Goal: Task Accomplishment & Management: Use online tool/utility

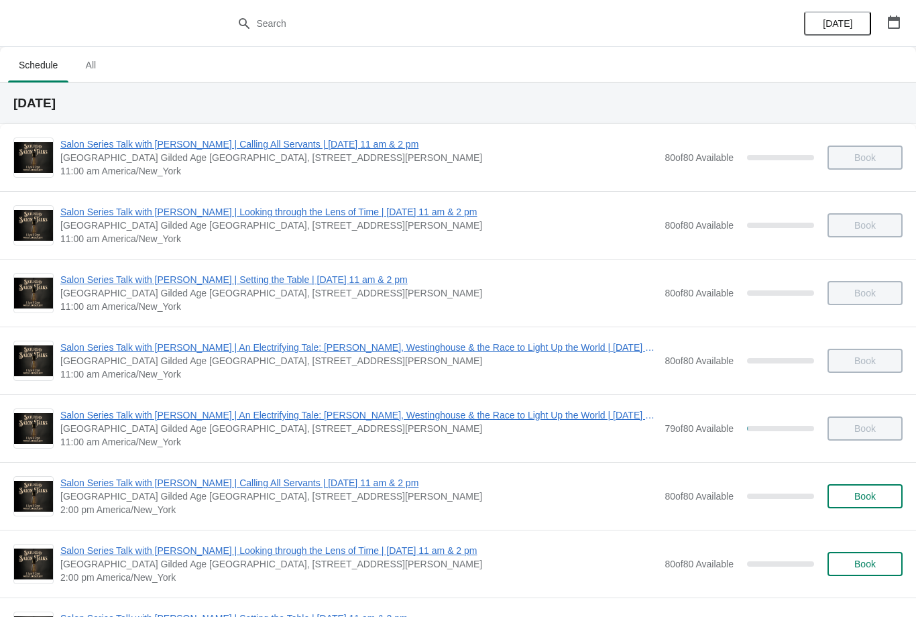
click at [168, 352] on span "Salon Series Talk with [PERSON_NAME] | An Electrifying Tale: [PERSON_NAME], Wes…" at bounding box center [358, 347] width 597 height 13
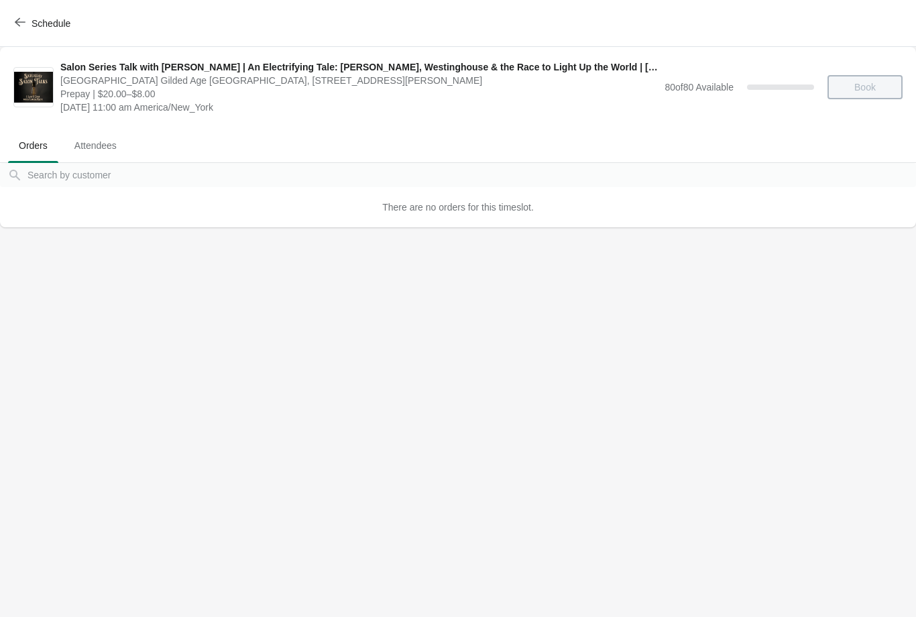
click at [27, 34] on button "Schedule" at bounding box center [44, 23] width 74 height 24
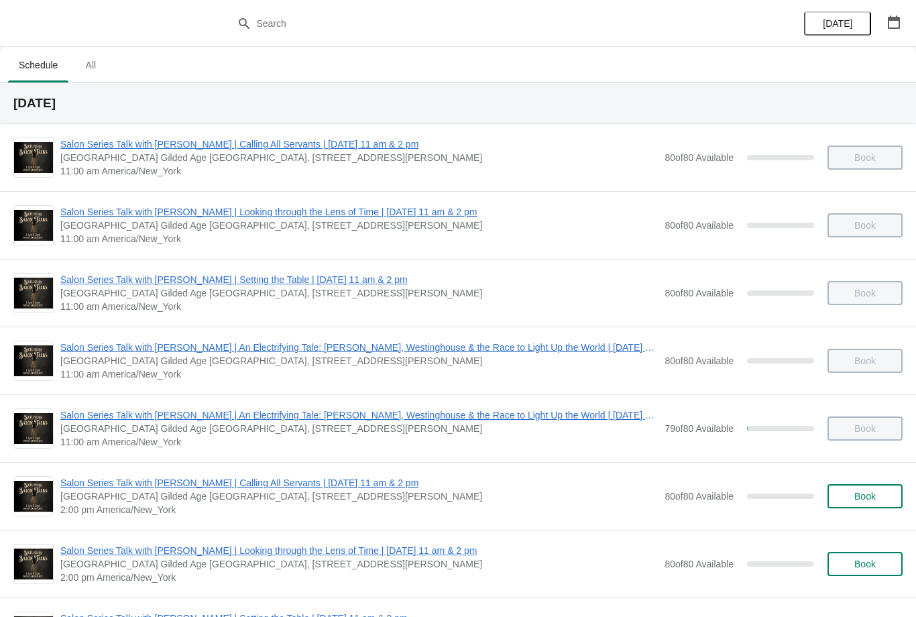
click at [152, 439] on span "11:00 am America/New_York" at bounding box center [358, 441] width 597 height 13
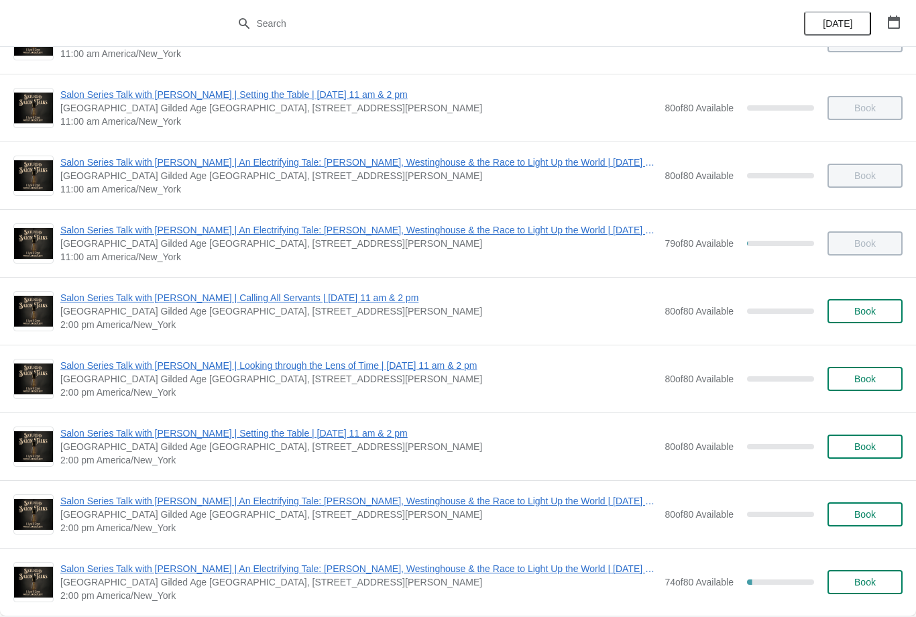
scroll to position [244, 0]
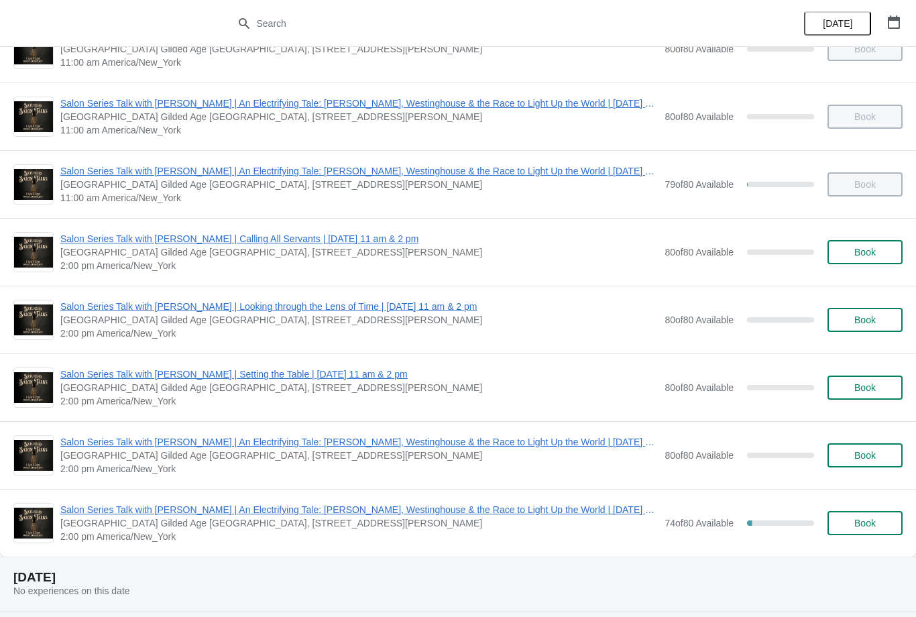
click at [298, 188] on span "[GEOGRAPHIC_DATA] Gilded Age [GEOGRAPHIC_DATA], [STREET_ADDRESS][PERSON_NAME]" at bounding box center [358, 184] width 597 height 13
click at [168, 173] on span "Salon Series Talk with [PERSON_NAME] | An Electrifying Tale: [PERSON_NAME], Wes…" at bounding box center [358, 170] width 597 height 13
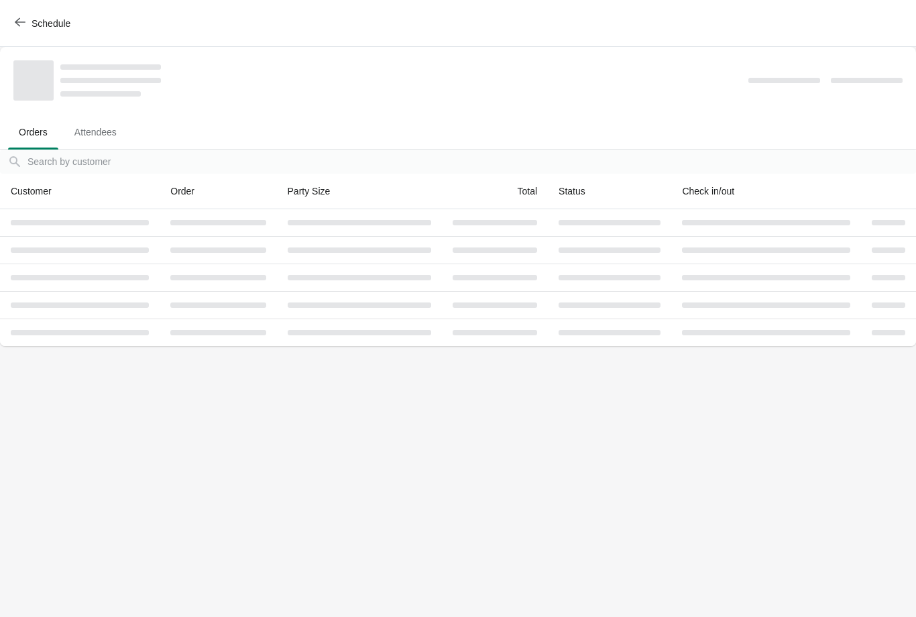
scroll to position [0, 0]
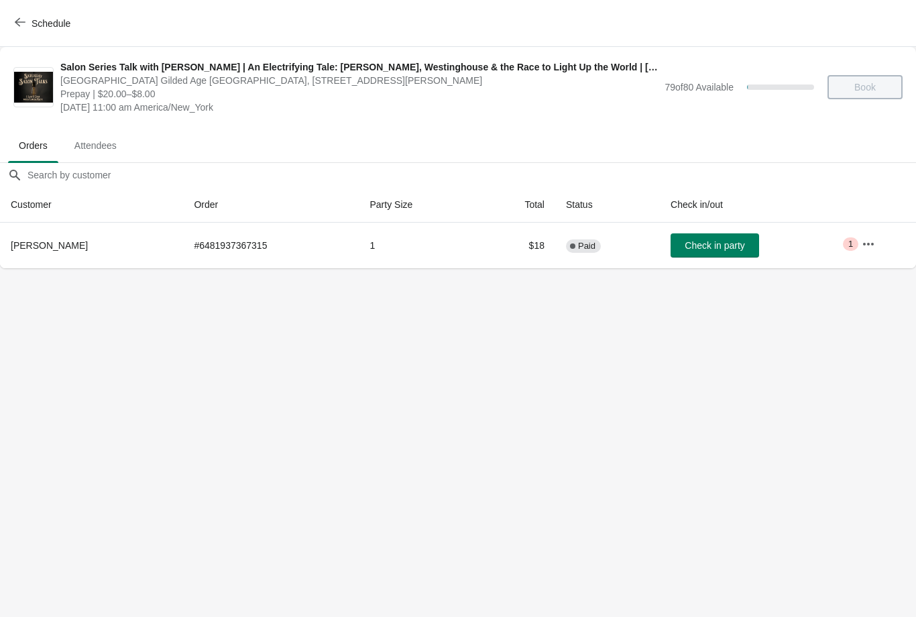
click at [26, 27] on span "Schedule" at bounding box center [43, 23] width 53 height 13
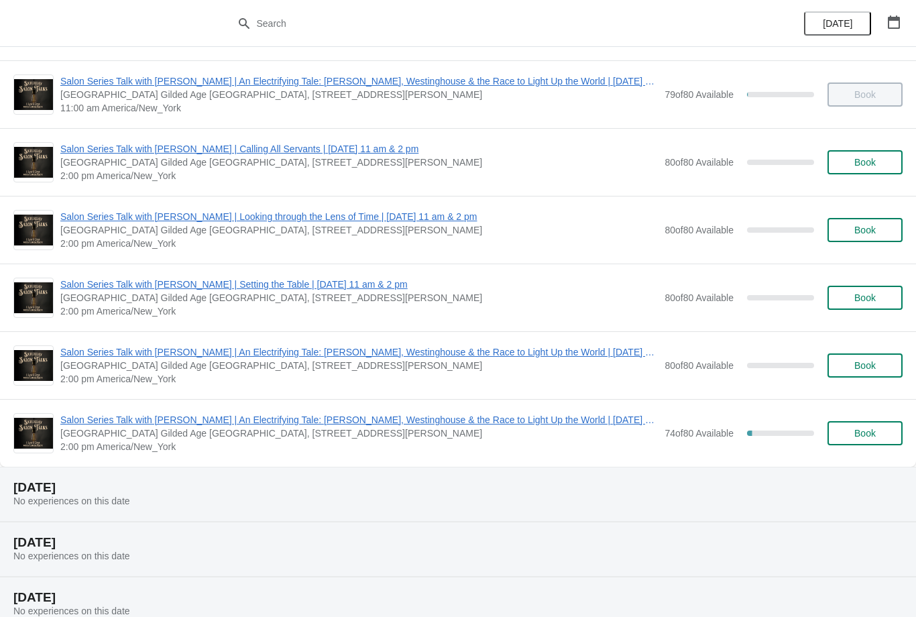
scroll to position [336, 0]
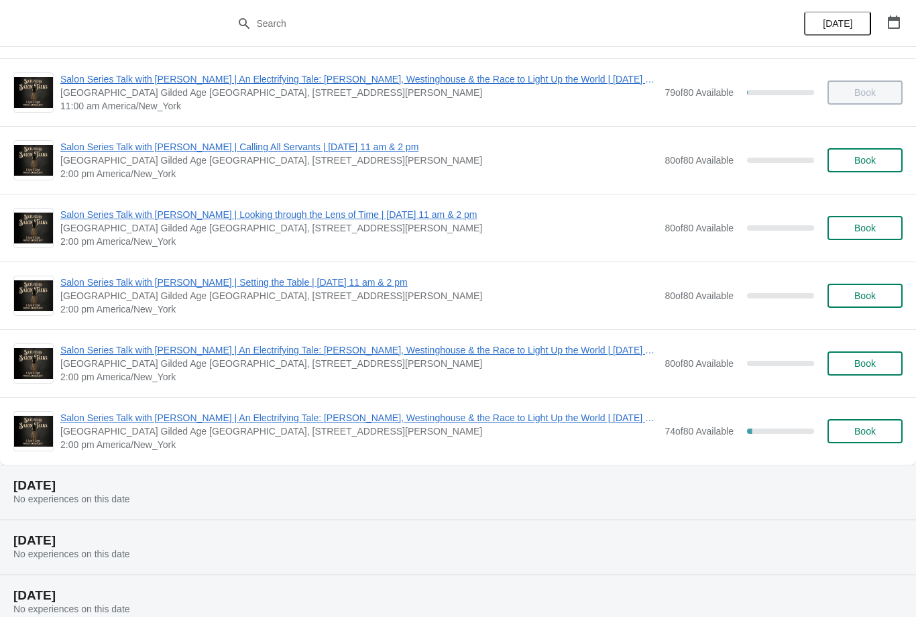
click at [269, 438] on span "2:00 pm America/New_York" at bounding box center [358, 444] width 597 height 13
click at [152, 423] on span "Salon Series Talk with [PERSON_NAME] | An Electrifying Tale: [PERSON_NAME], Wes…" at bounding box center [358, 417] width 597 height 13
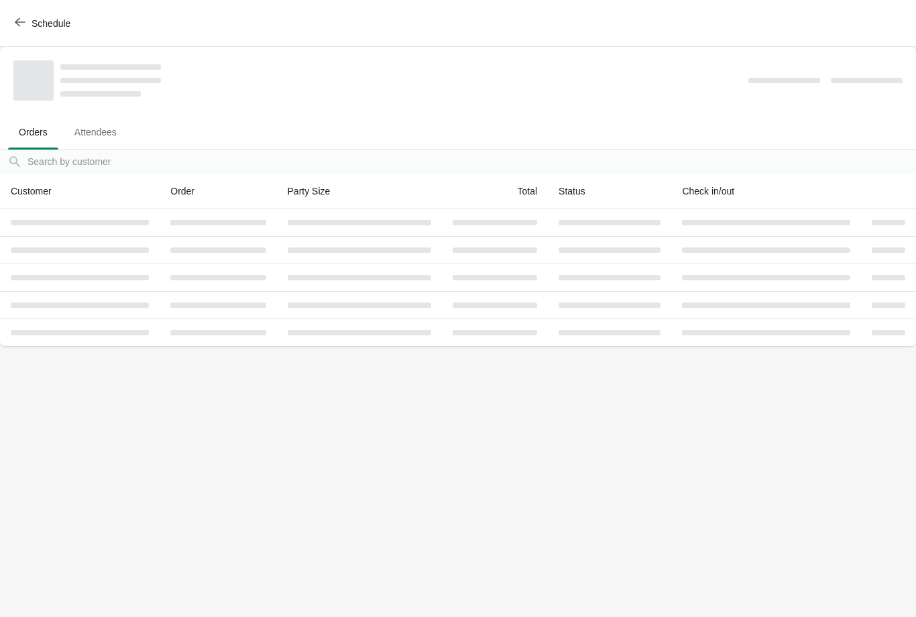
scroll to position [0, 0]
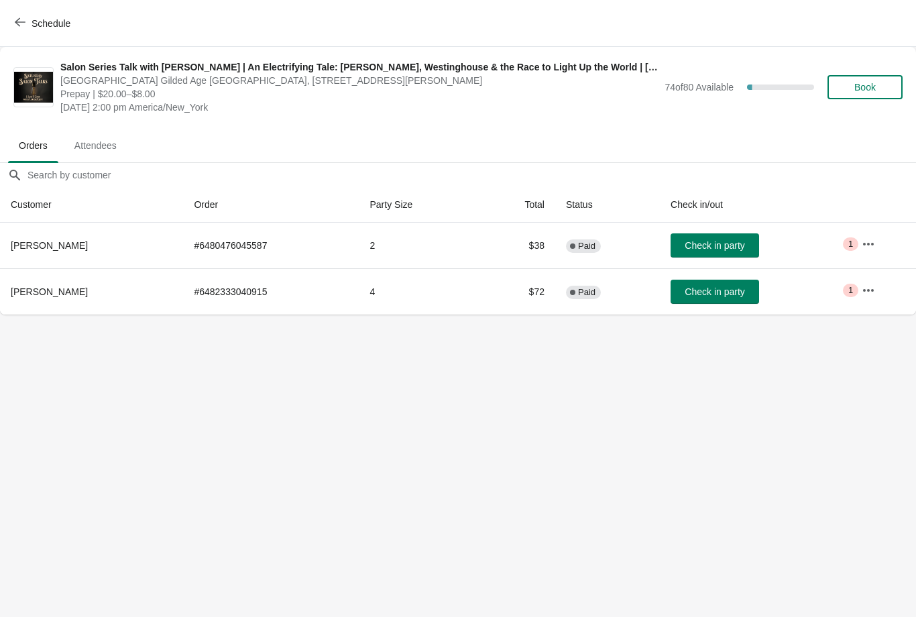
click at [695, 253] on button "Check in party" at bounding box center [715, 245] width 89 height 24
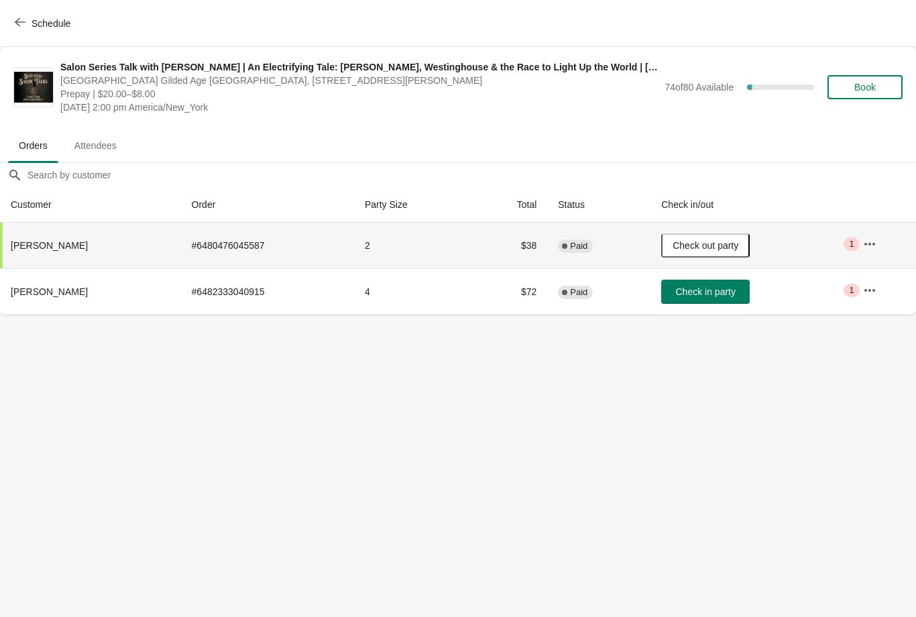
click at [870, 244] on icon "button" at bounding box center [869, 243] width 11 height 3
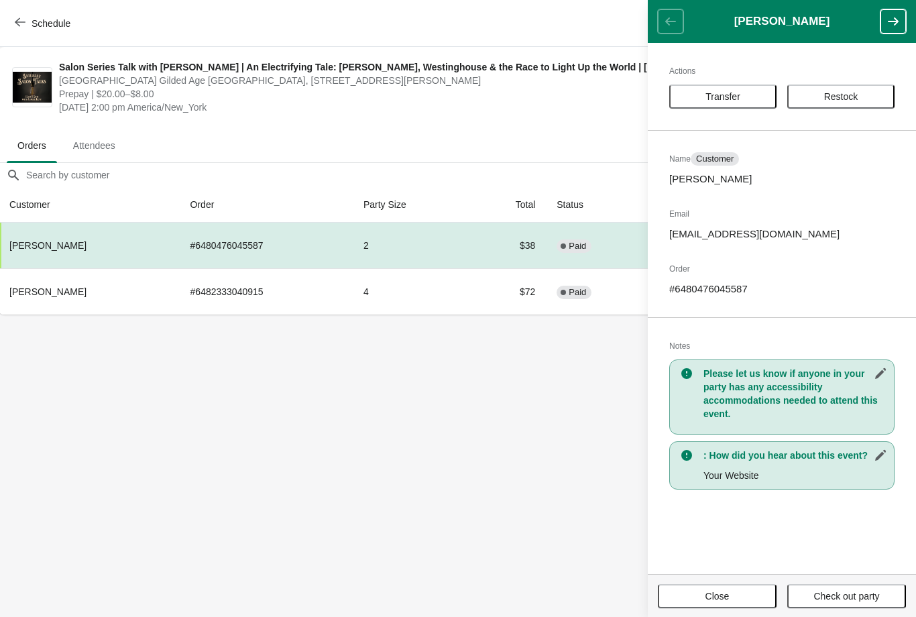
scroll to position [0, 1]
click at [669, 21] on header "[PERSON_NAME]" at bounding box center [782, 21] width 268 height 43
click at [891, 12] on button "button" at bounding box center [892, 21] width 25 height 24
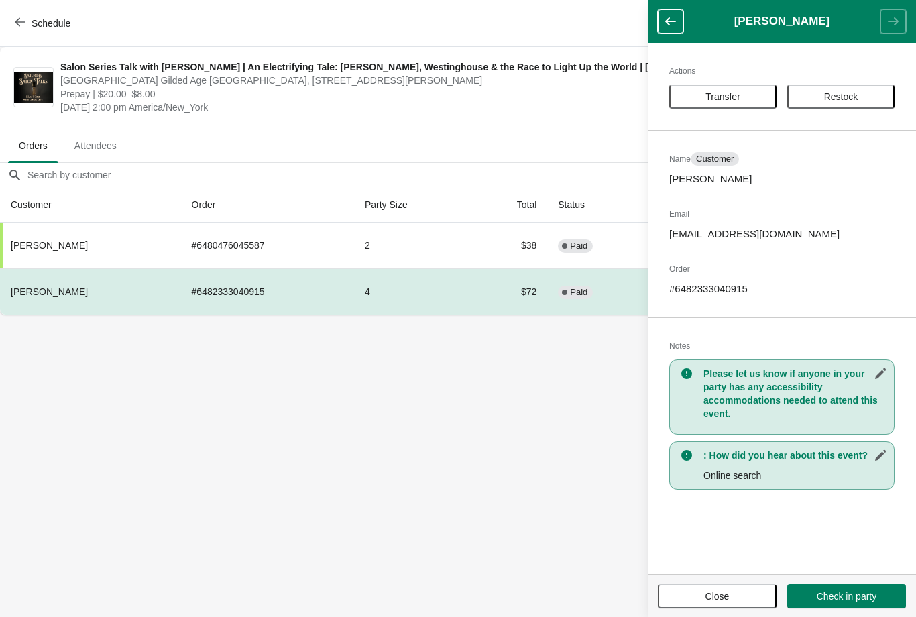
scroll to position [0, 0]
click at [667, 15] on icon "button" at bounding box center [670, 21] width 13 height 13
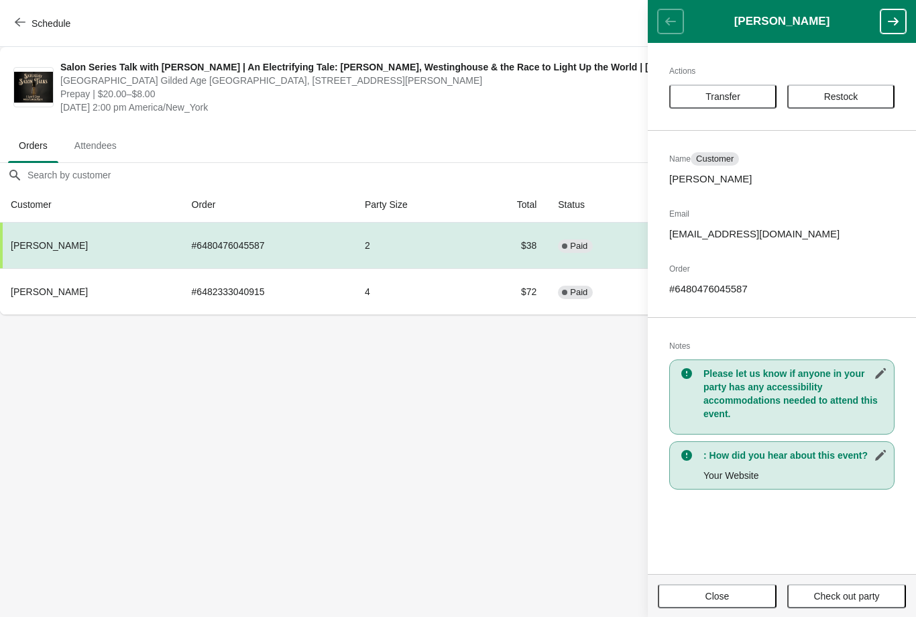
click at [714, 594] on span "Close" at bounding box center [717, 596] width 24 height 11
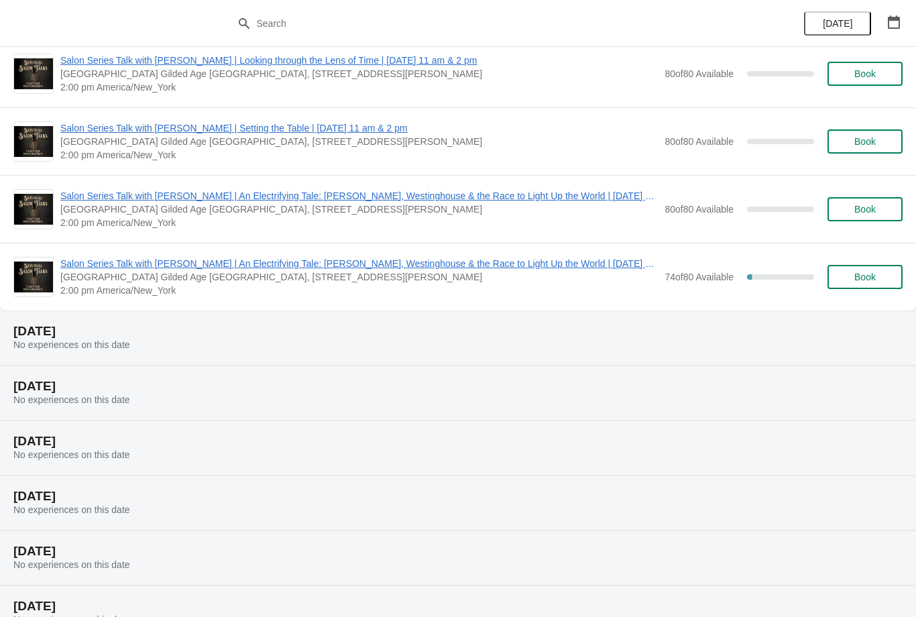
scroll to position [488, 0]
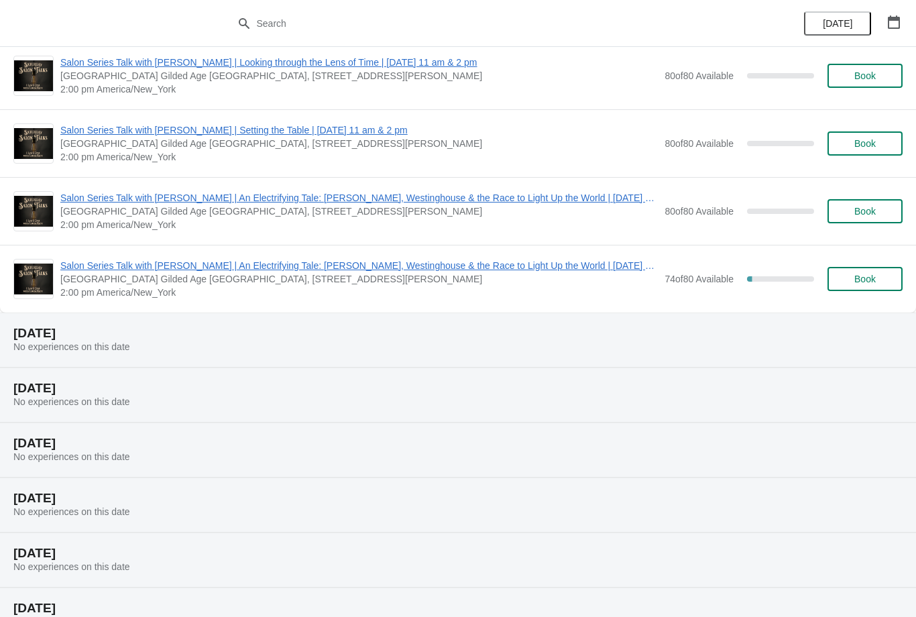
click at [345, 279] on span "[GEOGRAPHIC_DATA] Gilded Age [GEOGRAPHIC_DATA], [STREET_ADDRESS][PERSON_NAME]" at bounding box center [358, 278] width 597 height 13
click at [336, 287] on span "2:00 pm America/New_York" at bounding box center [358, 292] width 597 height 13
click at [199, 272] on span "Salon Series Talk with [PERSON_NAME] | An Electrifying Tale: [PERSON_NAME], Wes…" at bounding box center [358, 265] width 597 height 13
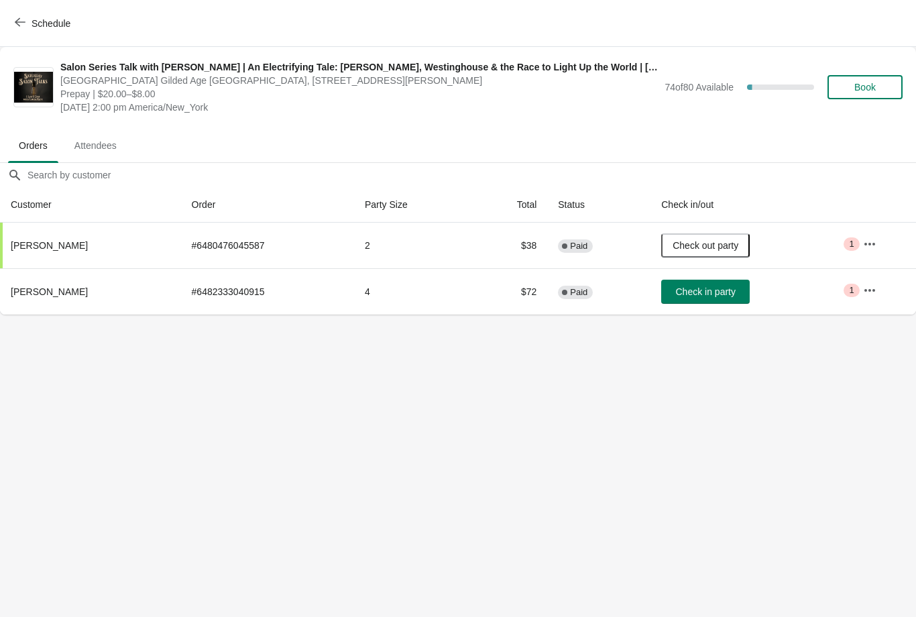
click at [712, 298] on button "Check in party" at bounding box center [705, 292] width 89 height 24
